Goal: Task Accomplishment & Management: Manage account settings

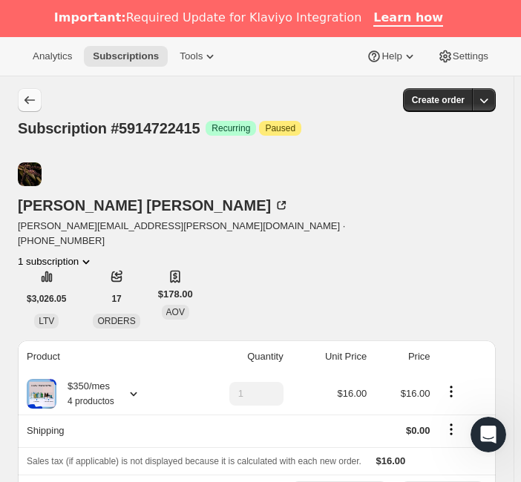
click at [30, 93] on icon "Subscriptions" at bounding box center [29, 100] width 15 height 15
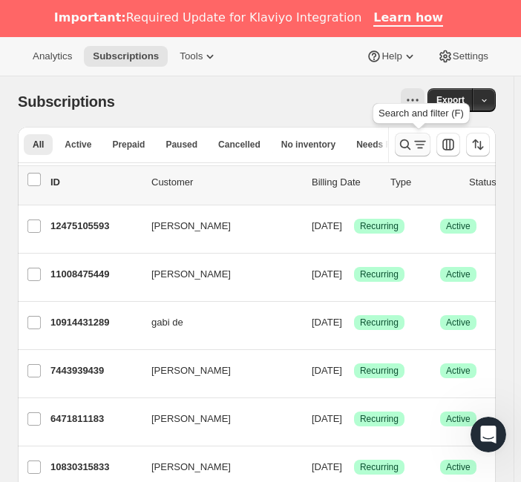
click at [412, 151] on icon "Search and filter results" at bounding box center [405, 144] width 15 height 15
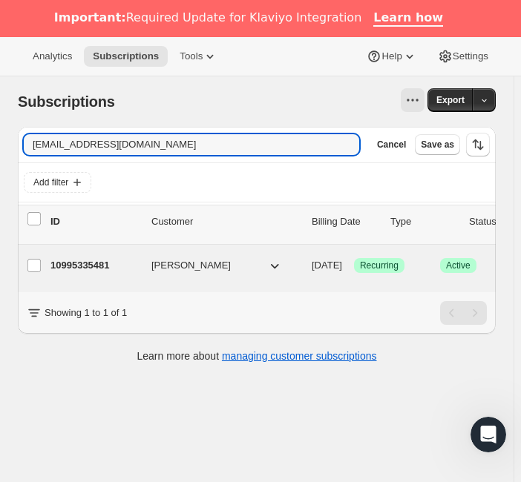
type input "[EMAIL_ADDRESS][DOMAIN_NAME]"
click at [188, 267] on span "[PERSON_NAME]" at bounding box center [190, 265] width 79 height 15
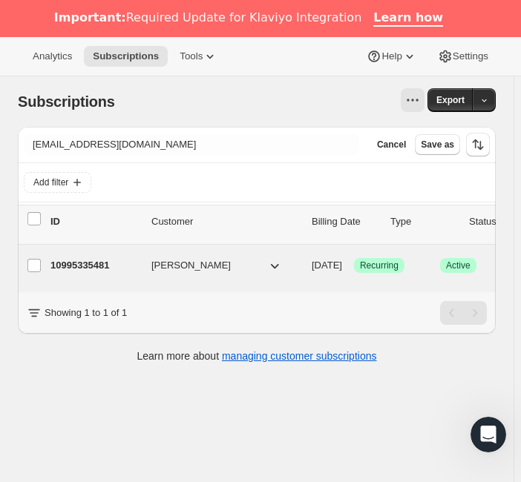
click at [171, 264] on span "[PERSON_NAME]" at bounding box center [190, 265] width 79 height 15
click at [93, 264] on p "10995335481" at bounding box center [94, 265] width 89 height 15
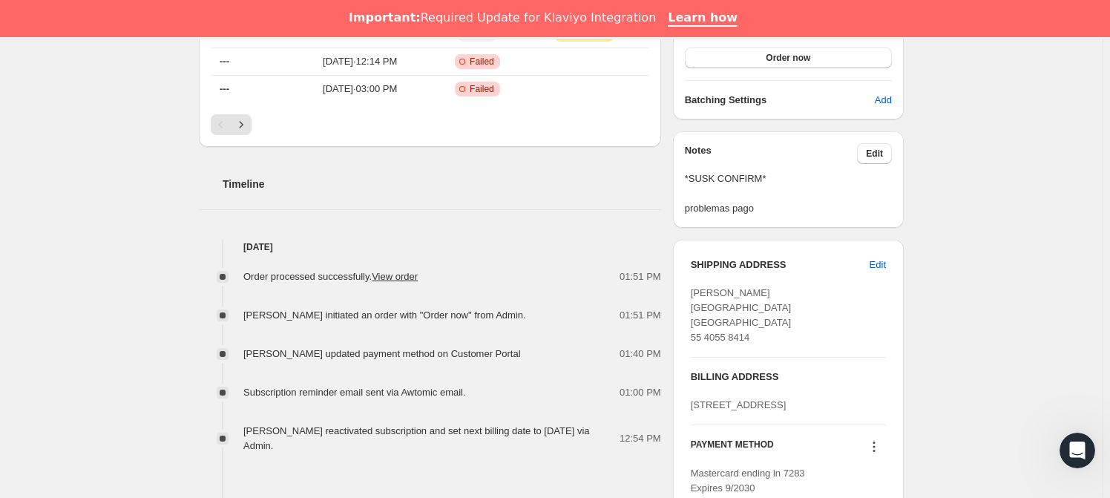
scroll to position [478, 0]
click at [883, 257] on span "Edit" at bounding box center [877, 264] width 16 height 15
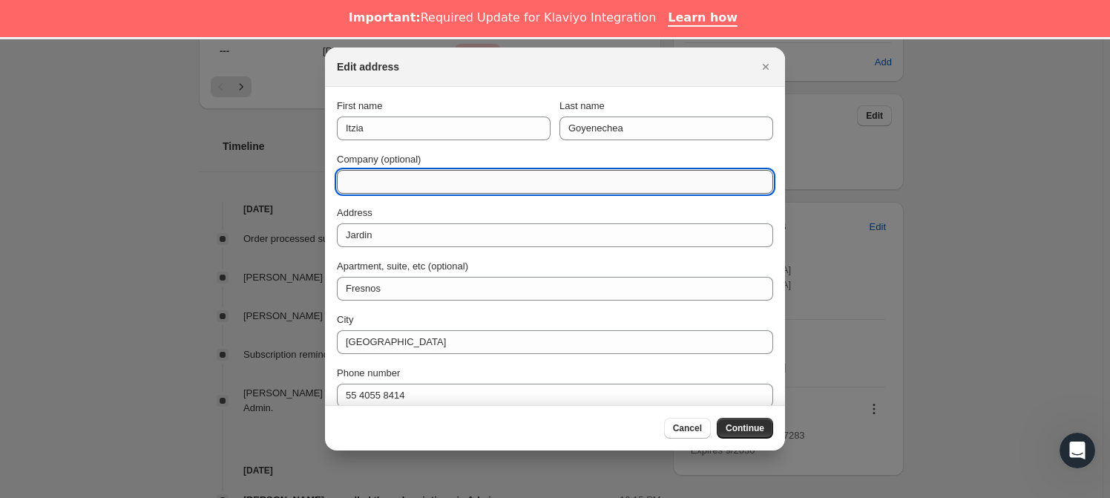
click at [433, 186] on input "Company (optional)" at bounding box center [555, 182] width 436 height 24
type input "DIRECCION 2025"
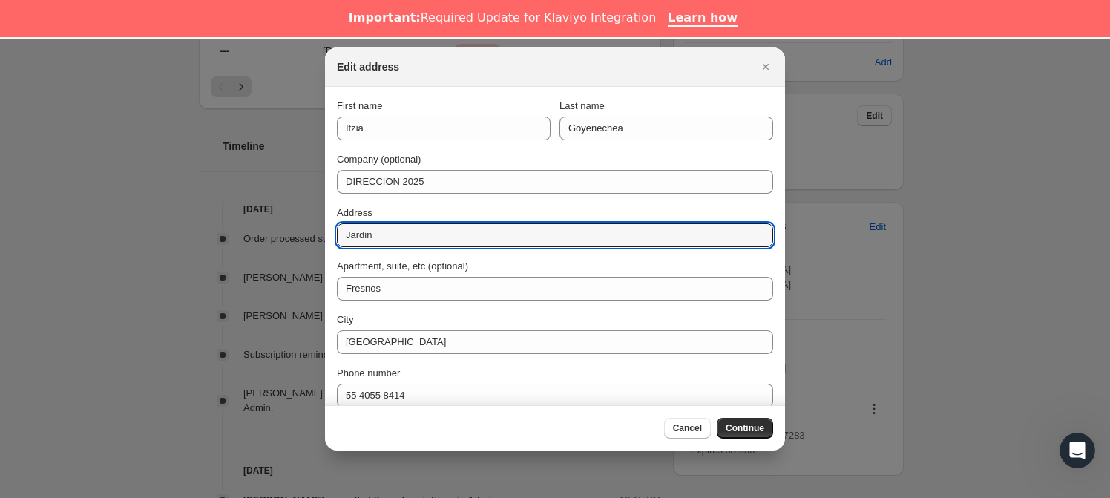
drag, startPoint x: 446, startPoint y: 236, endPoint x: 321, endPoint y: 250, distance: 125.4
paste input "Reforma 58"
type input "Reforma 58"
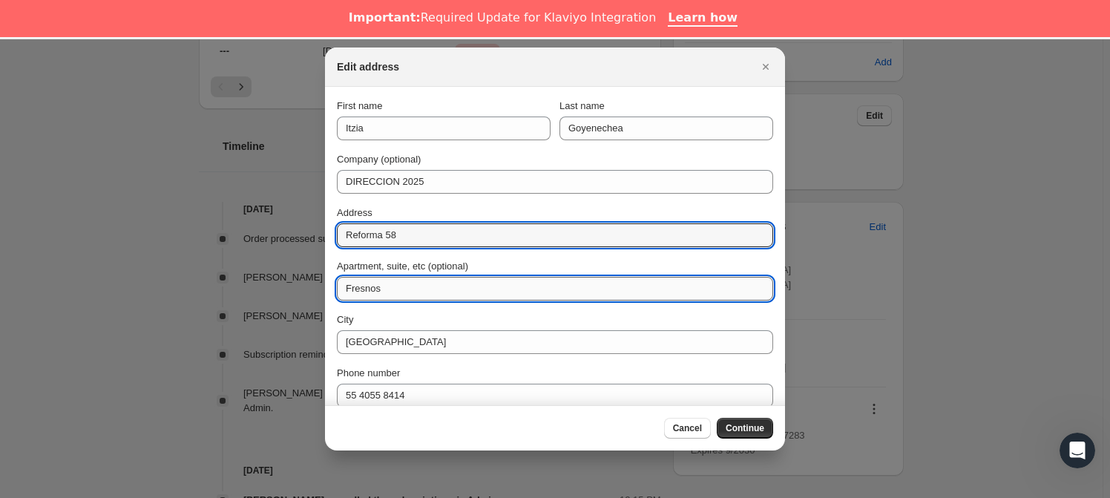
click at [395, 291] on input "Fresnos" at bounding box center [555, 289] width 436 height 24
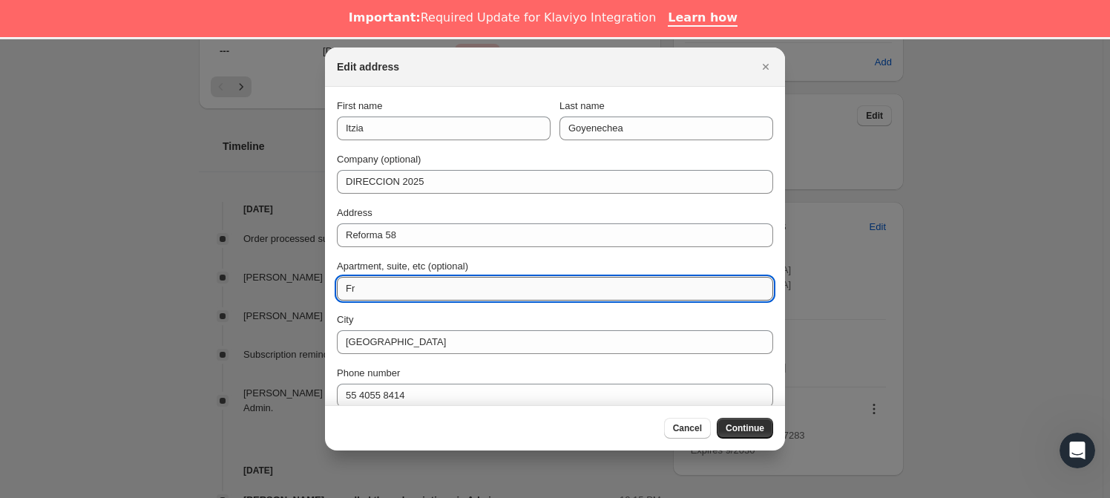
type input "F"
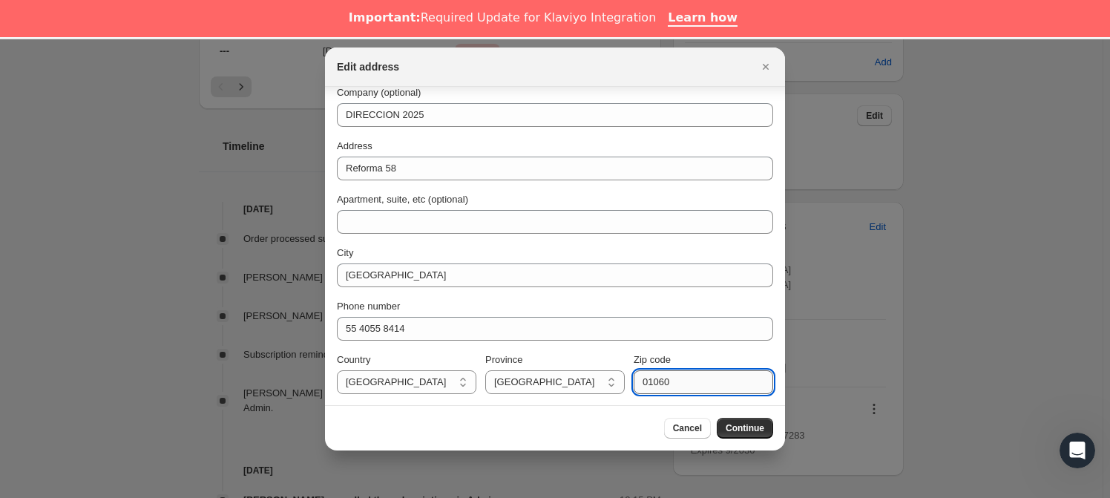
click at [668, 383] on input "01060" at bounding box center [703, 382] width 139 height 24
type input "01000"
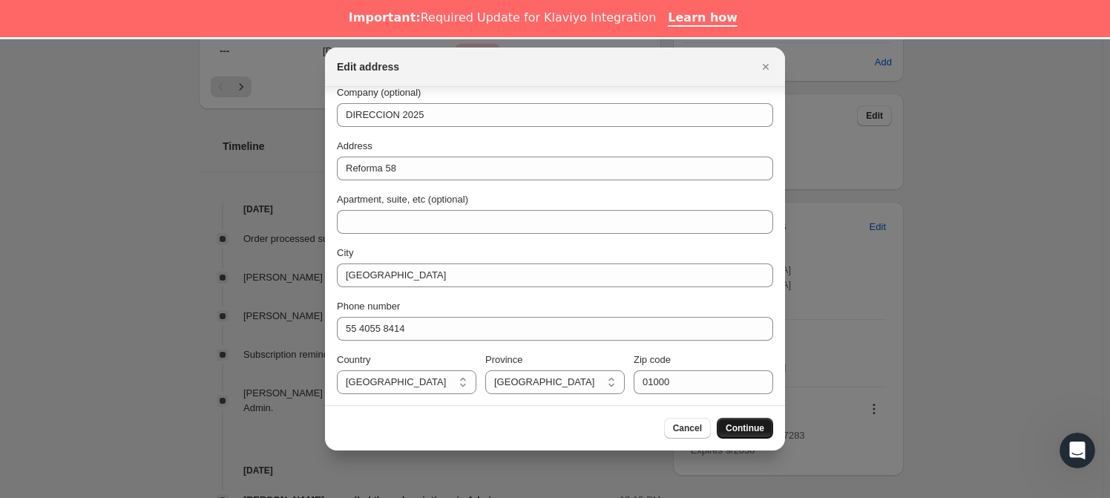
click at [764, 425] on span "Continue" at bounding box center [745, 428] width 39 height 12
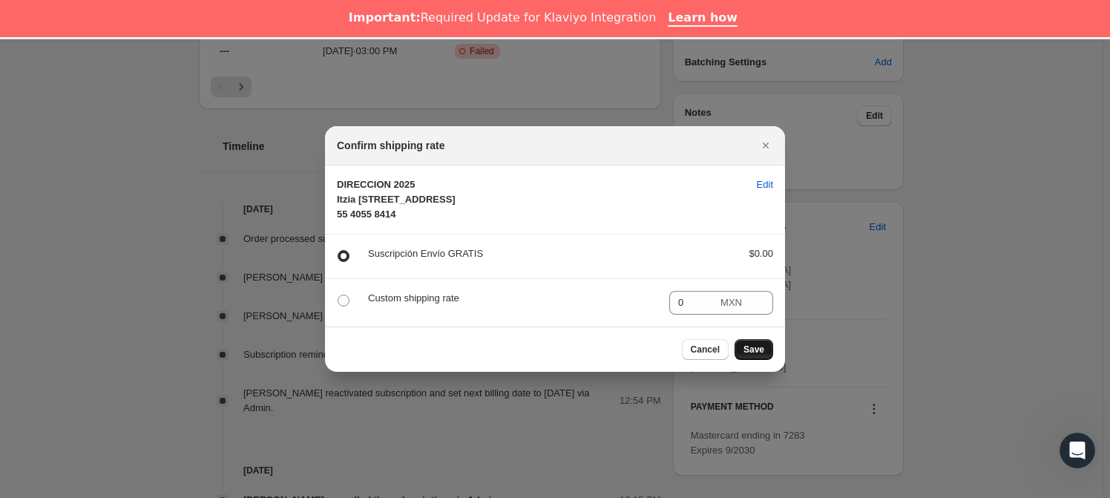
click at [756, 360] on button "Save" at bounding box center [753, 349] width 39 height 21
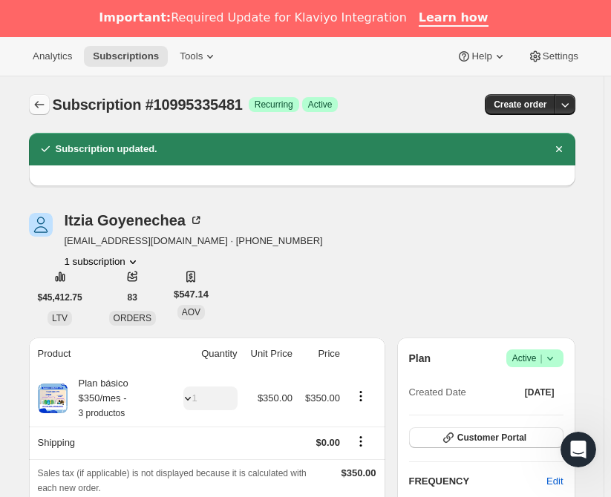
click at [50, 99] on button "Subscriptions" at bounding box center [39, 104] width 21 height 21
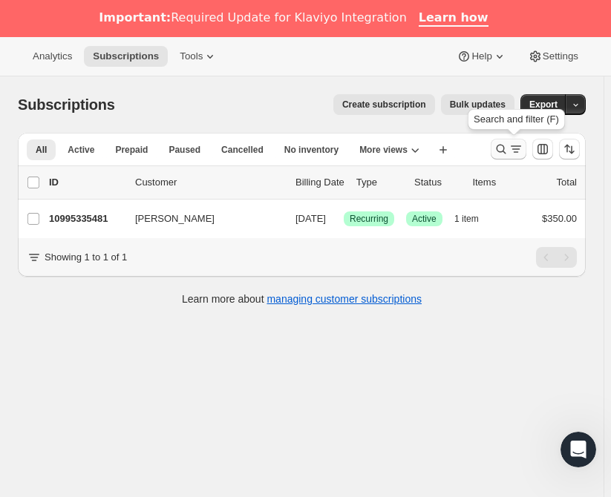
click at [519, 139] on button "Search and filter results" at bounding box center [508, 149] width 36 height 21
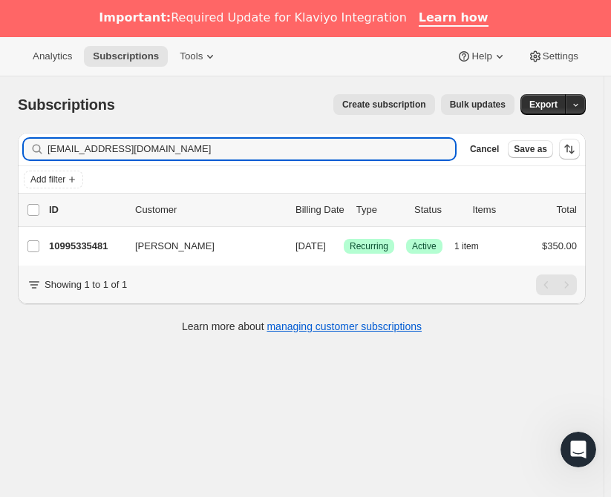
drag, startPoint x: 282, startPoint y: 140, endPoint x: 23, endPoint y: 131, distance: 259.1
click at [23, 131] on div "Subscriptions. This page is ready Subscriptions Create subscription Bulk update…" at bounding box center [301, 212] width 603 height 272
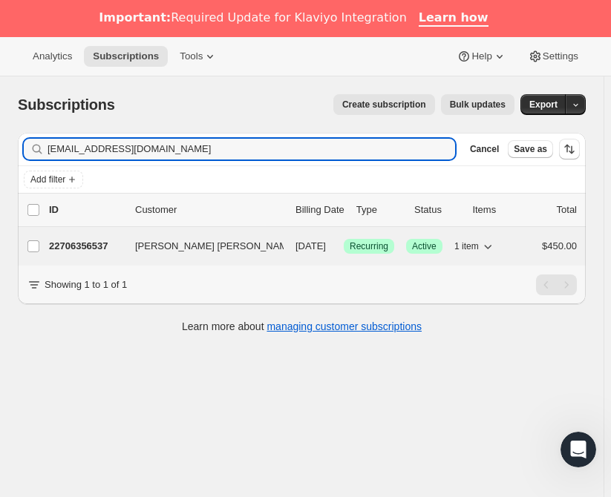
type input "[EMAIL_ADDRESS][DOMAIN_NAME]"
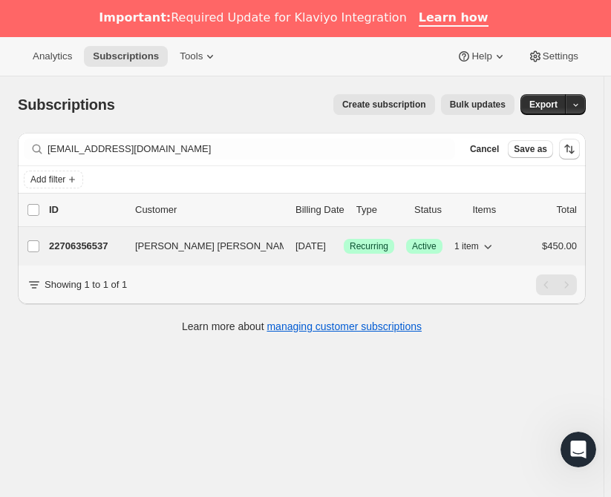
click at [165, 247] on span "[PERSON_NAME] [PERSON_NAME]" at bounding box center [215, 246] width 161 height 15
click at [90, 247] on p "22706356537" at bounding box center [86, 246] width 74 height 15
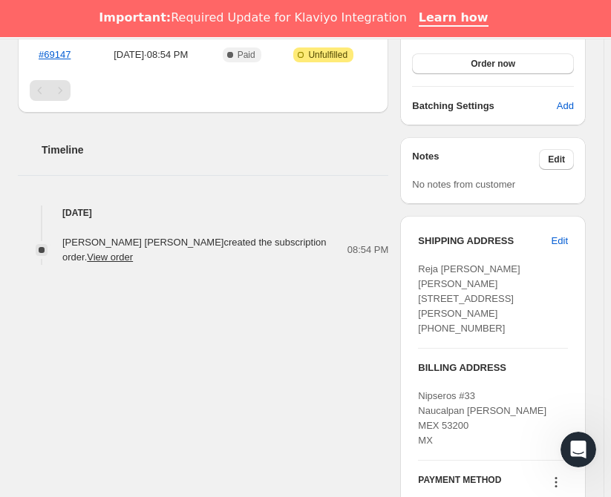
scroll to position [522, 0]
click at [559, 153] on span "Edit" at bounding box center [555, 159] width 17 height 12
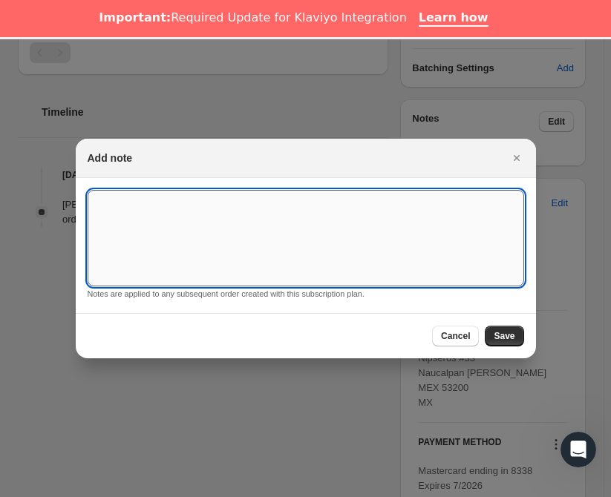
click at [295, 230] on textarea ":rma:" at bounding box center [306, 238] width 436 height 96
type textarea "*SUSK CONFIRM*"
click at [506, 341] on button "Save" at bounding box center [503, 336] width 39 height 21
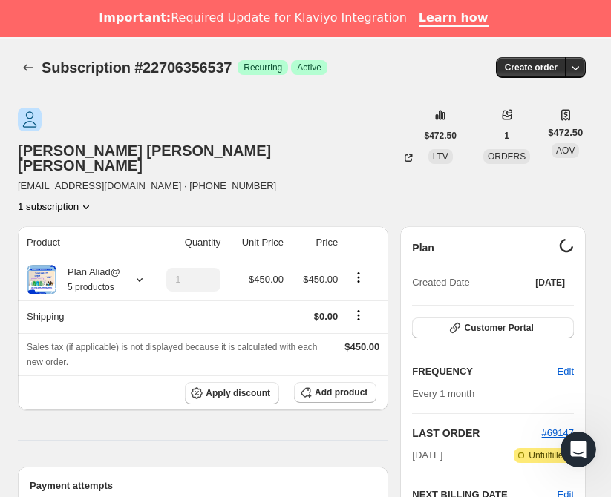
scroll to position [522, 0]
